Goal: Transaction & Acquisition: Purchase product/service

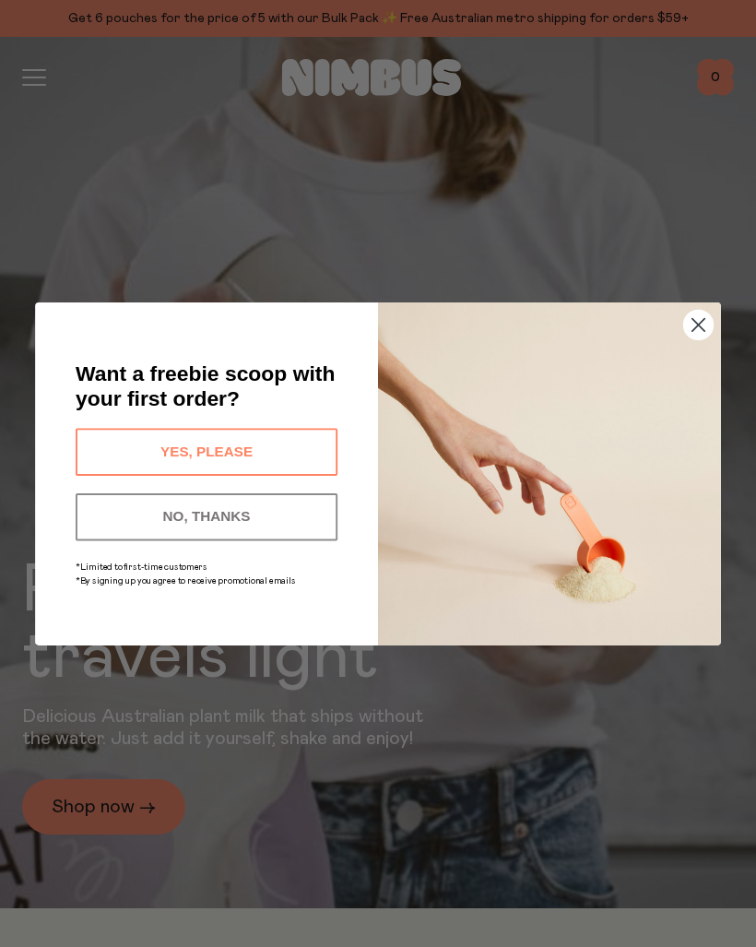
click at [706, 339] on circle "Close dialog" at bounding box center [699, 325] width 30 height 30
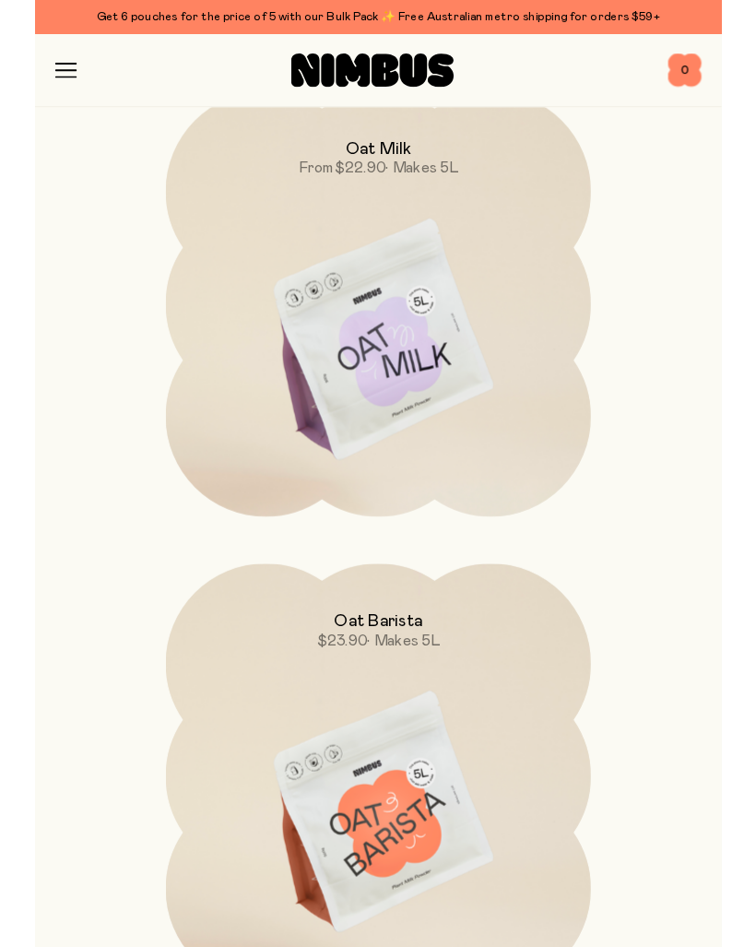
scroll to position [2231, 0]
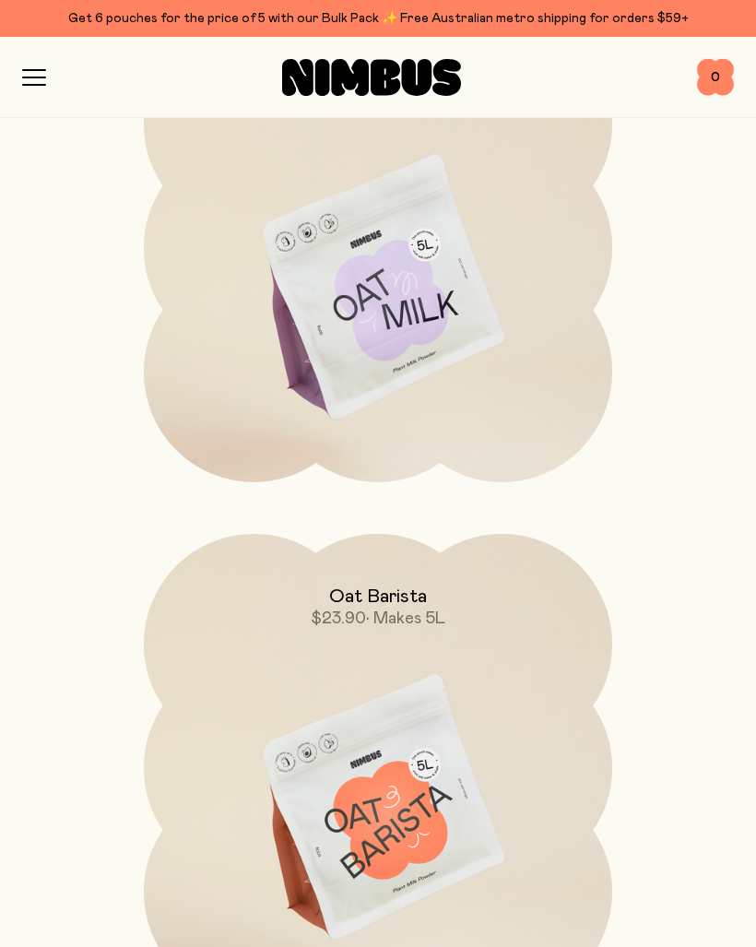
click at [195, 419] on img at bounding box center [378, 289] width 469 height 551
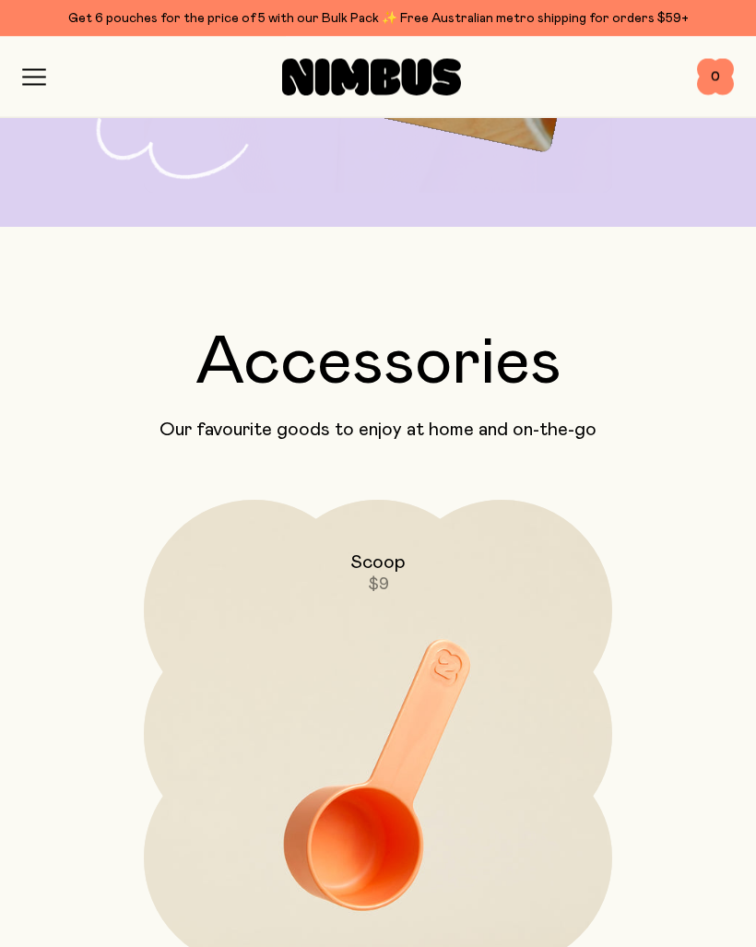
scroll to position [5723, 0]
click at [44, 71] on icon "button" at bounding box center [34, 77] width 24 height 17
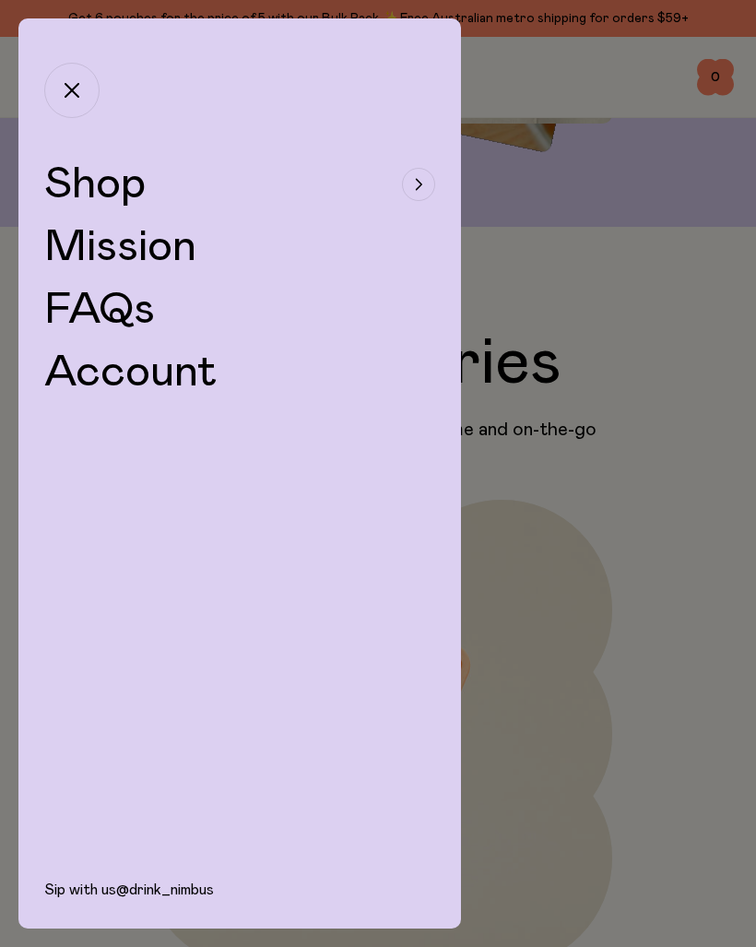
click at [102, 176] on span "Shop" at bounding box center [94, 184] width 101 height 44
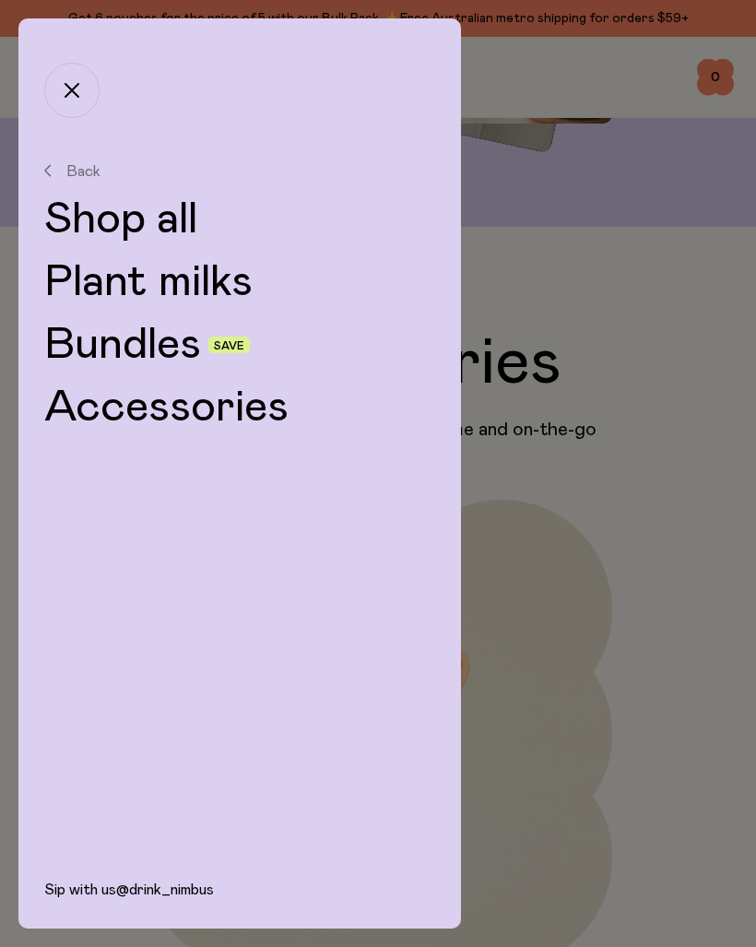
click at [148, 289] on link "Plant milks" at bounding box center [239, 282] width 391 height 44
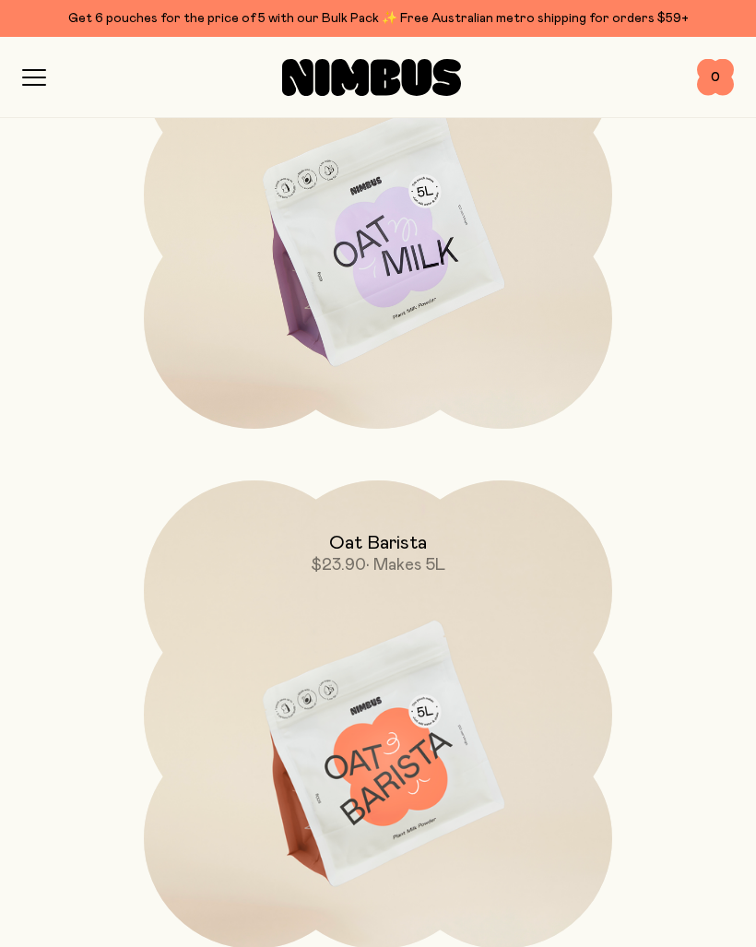
scroll to position [430, 0]
click at [316, 250] on img at bounding box center [378, 236] width 469 height 551
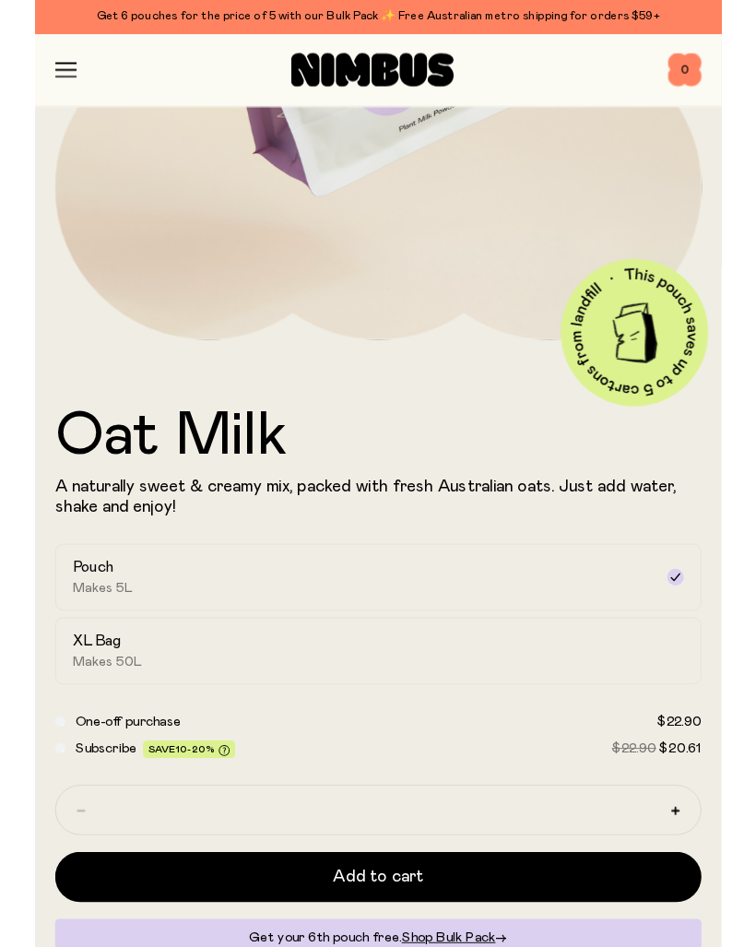
scroll to position [479, 0]
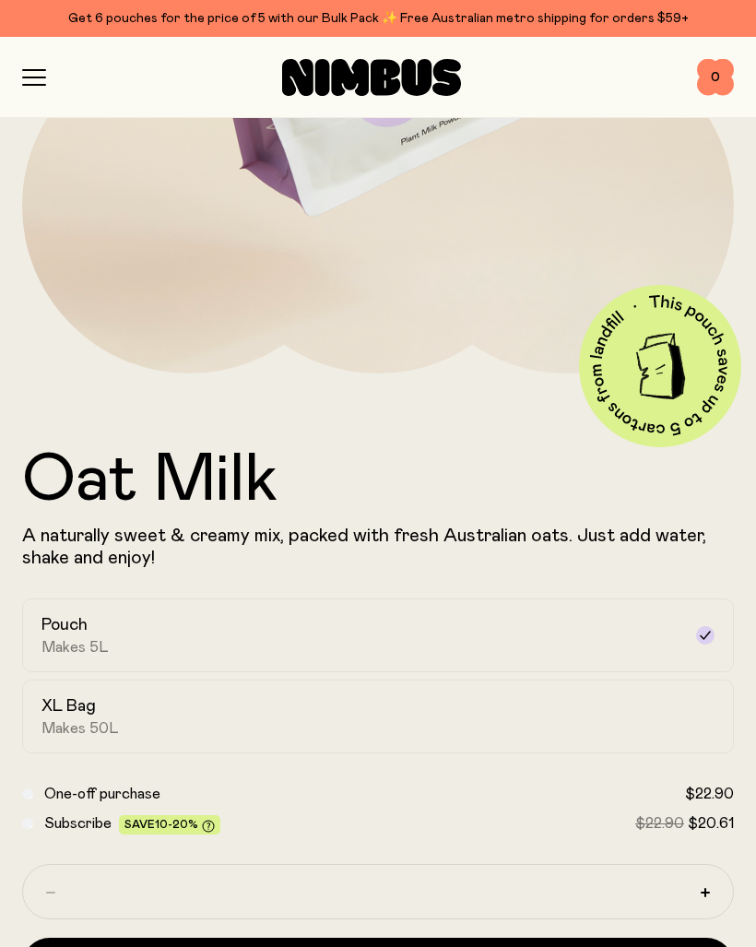
click at [79, 639] on span "Makes 5L" at bounding box center [75, 647] width 67 height 18
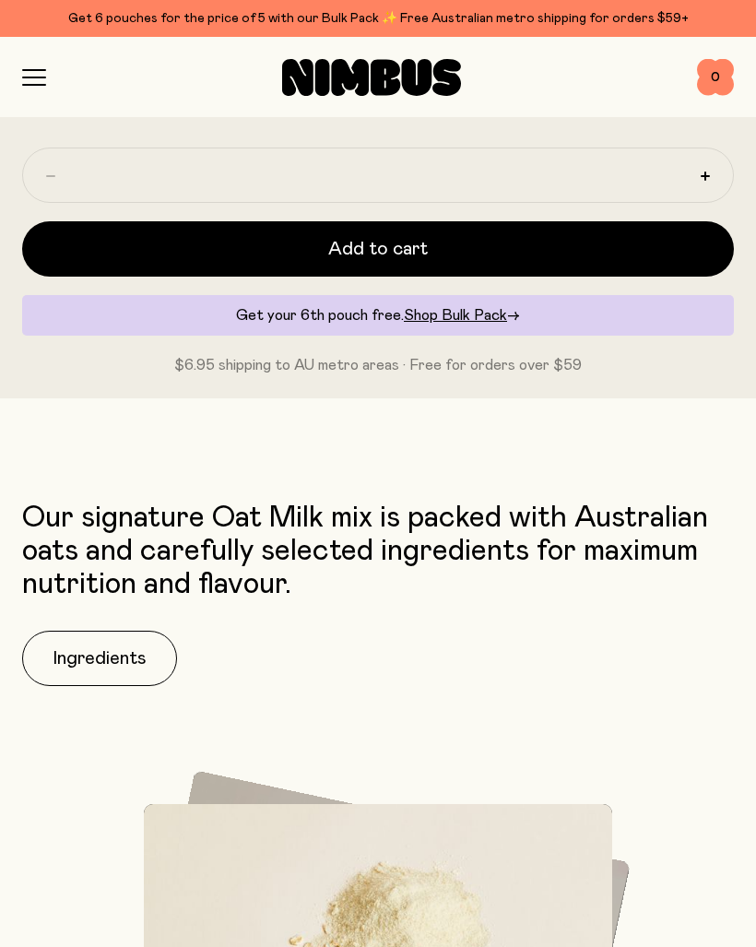
scroll to position [0, 0]
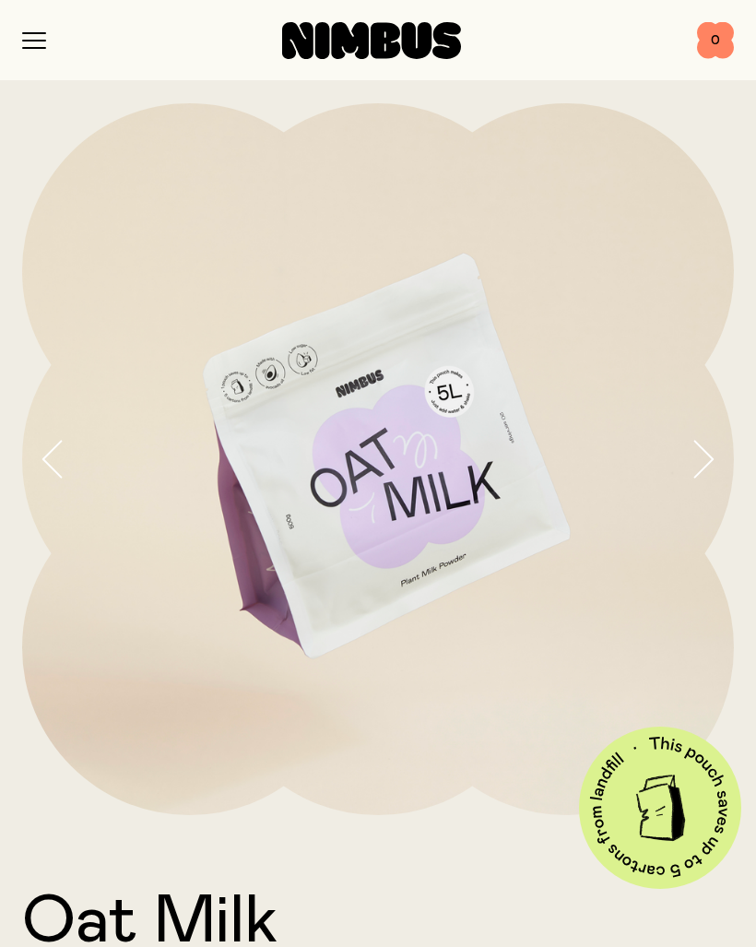
click at [706, 450] on icon "button" at bounding box center [703, 459] width 26 height 39
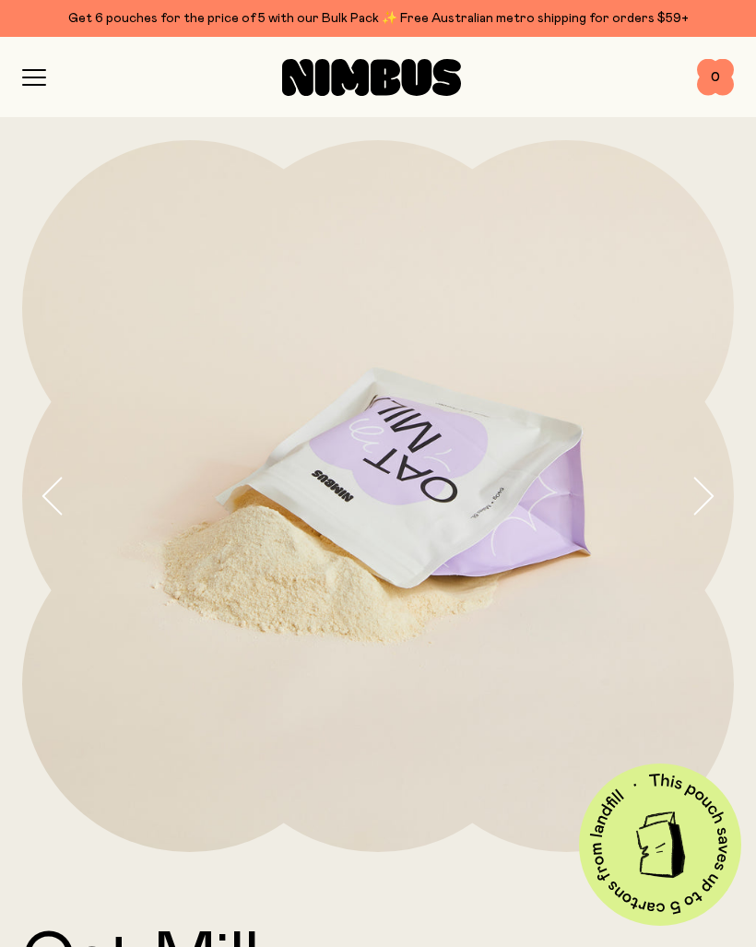
click at [707, 455] on button "button" at bounding box center [712, 496] width 44 height 712
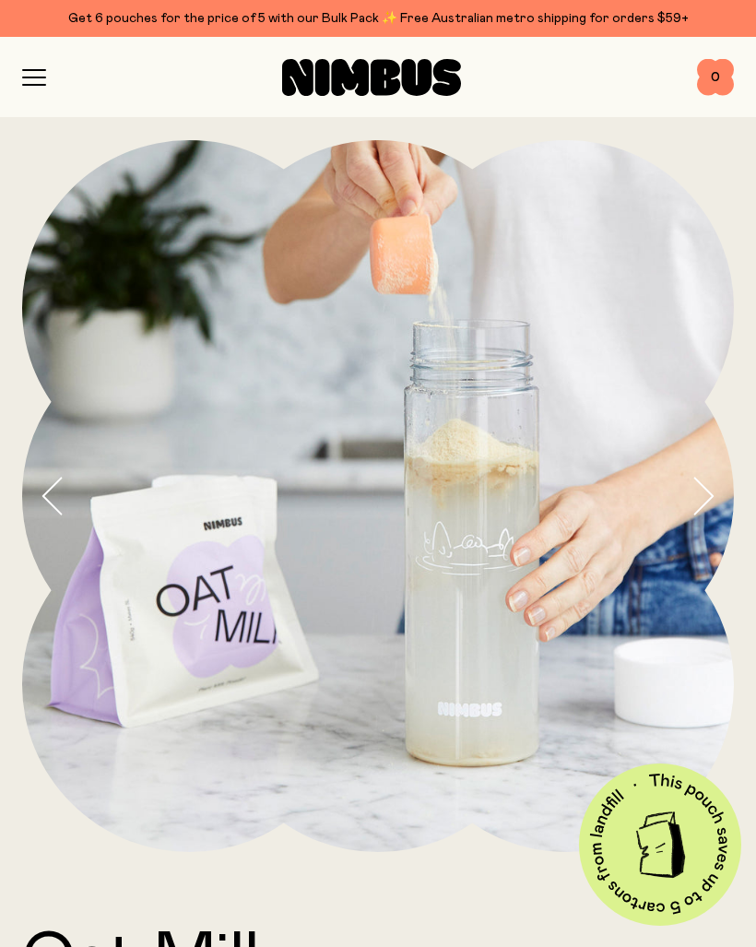
click at [709, 492] on icon "button" at bounding box center [704, 496] width 18 height 36
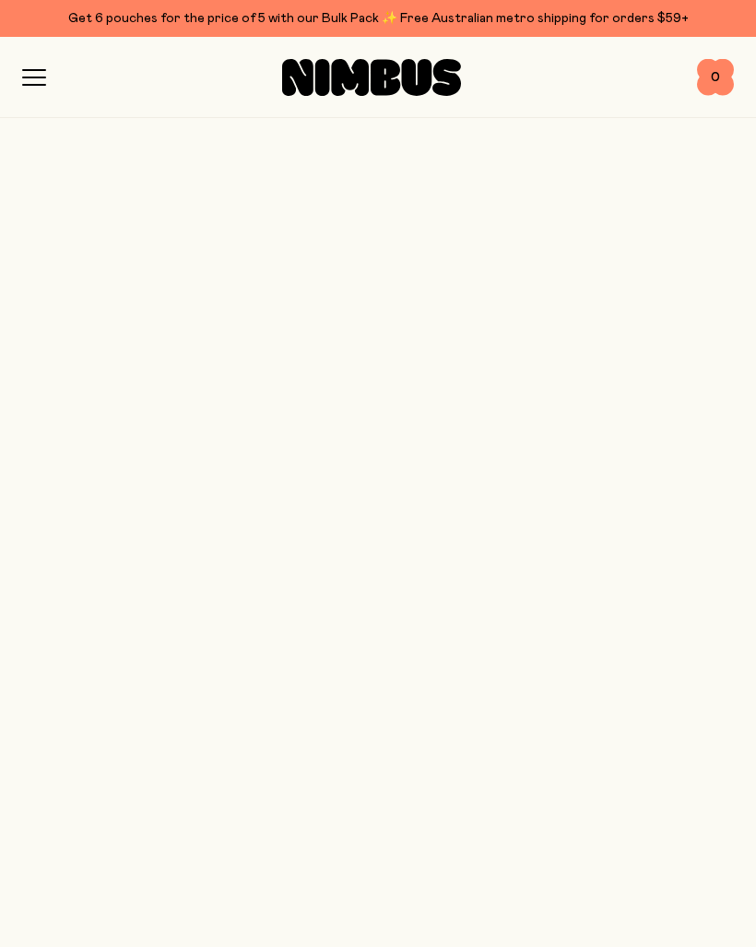
scroll to position [430, 0]
